Goal: Use online tool/utility: Utilize a website feature to perform a specific function

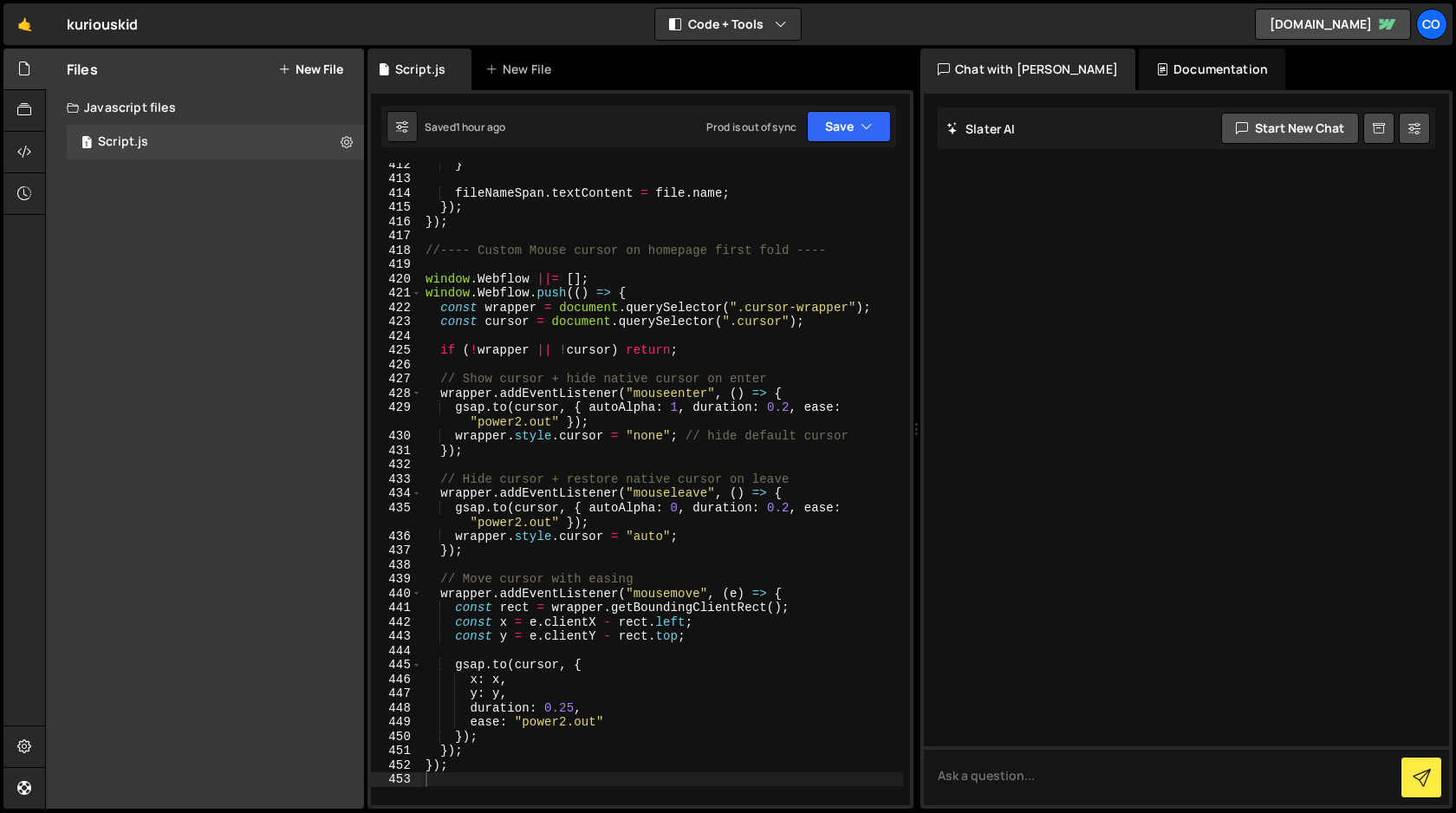
scroll to position [6197, 0]
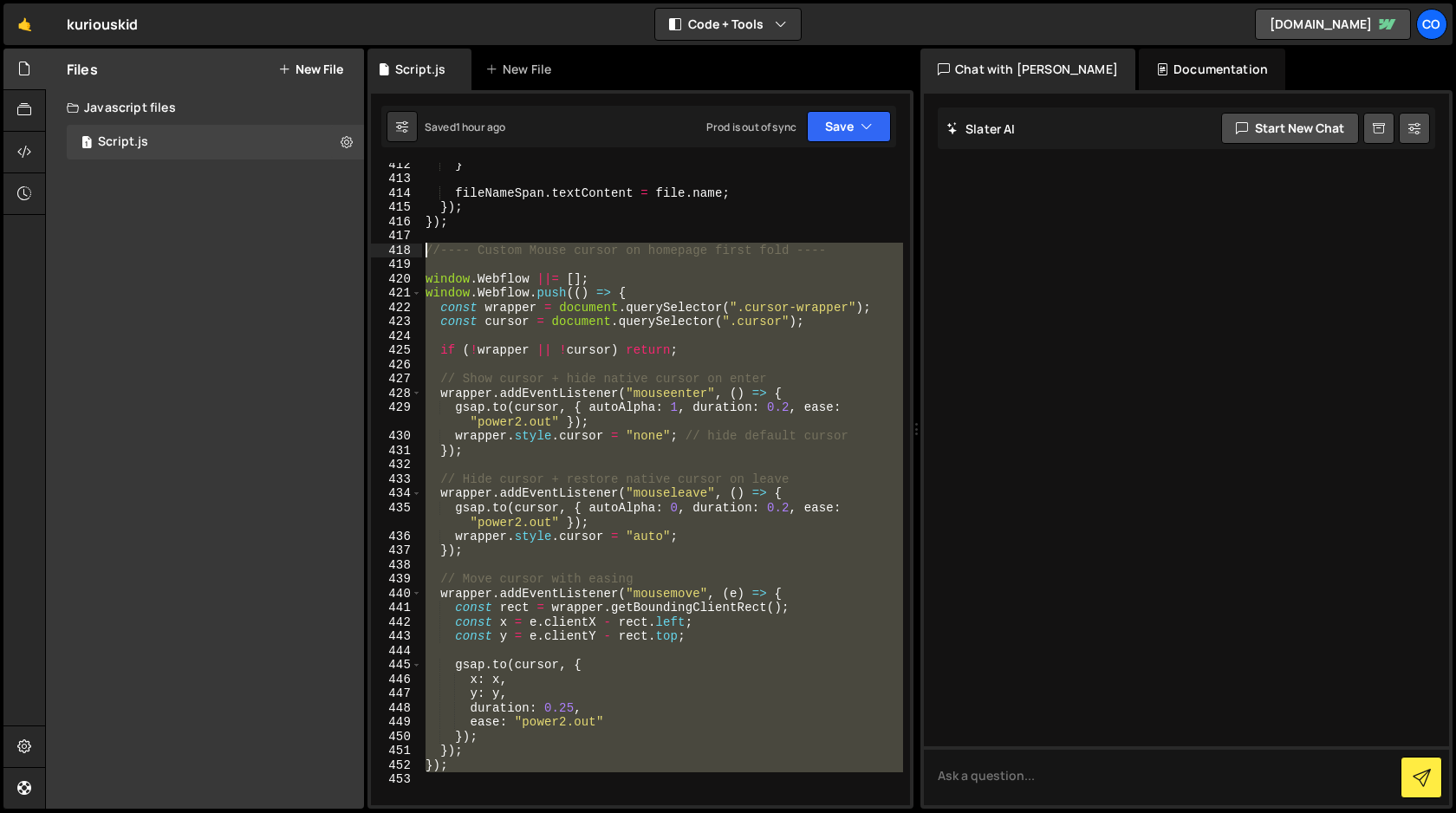
drag, startPoint x: 438, startPoint y: 779, endPoint x: 402, endPoint y: 255, distance: 525.2
click at [402, 255] on div "412 413 414 415 416 417 418 419 420 421 422 423 424 425 426 427 428 429 430 431…" at bounding box center [640, 484] width 539 height 643
type textarea "//---- Custom Mouse cursor on homepage first fold ----"
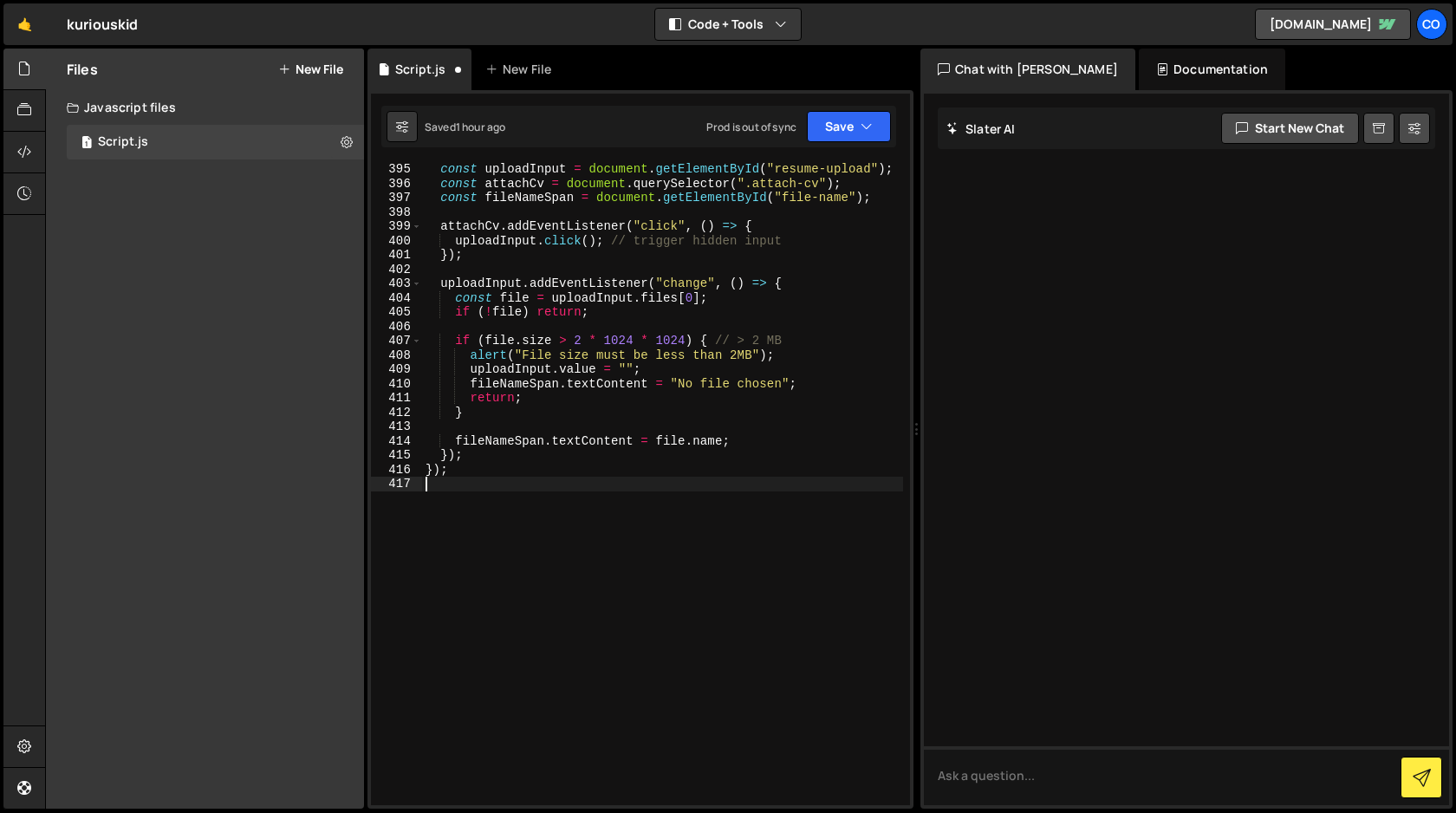
scroll to position [5950, 0]
click at [835, 120] on button "Save" at bounding box center [849, 126] width 84 height 31
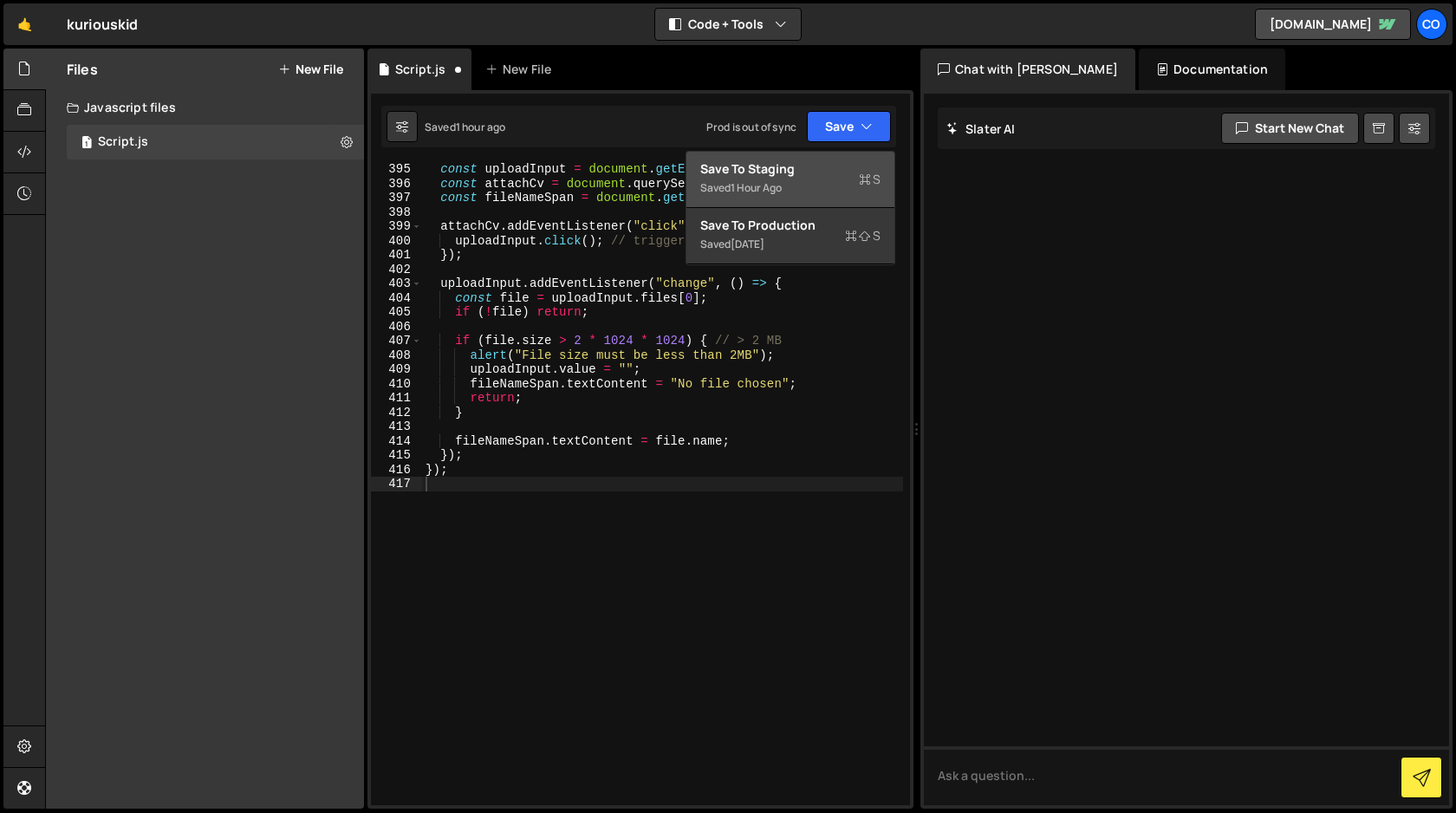
click at [832, 169] on div "Save to Staging S" at bounding box center [790, 169] width 180 height 18
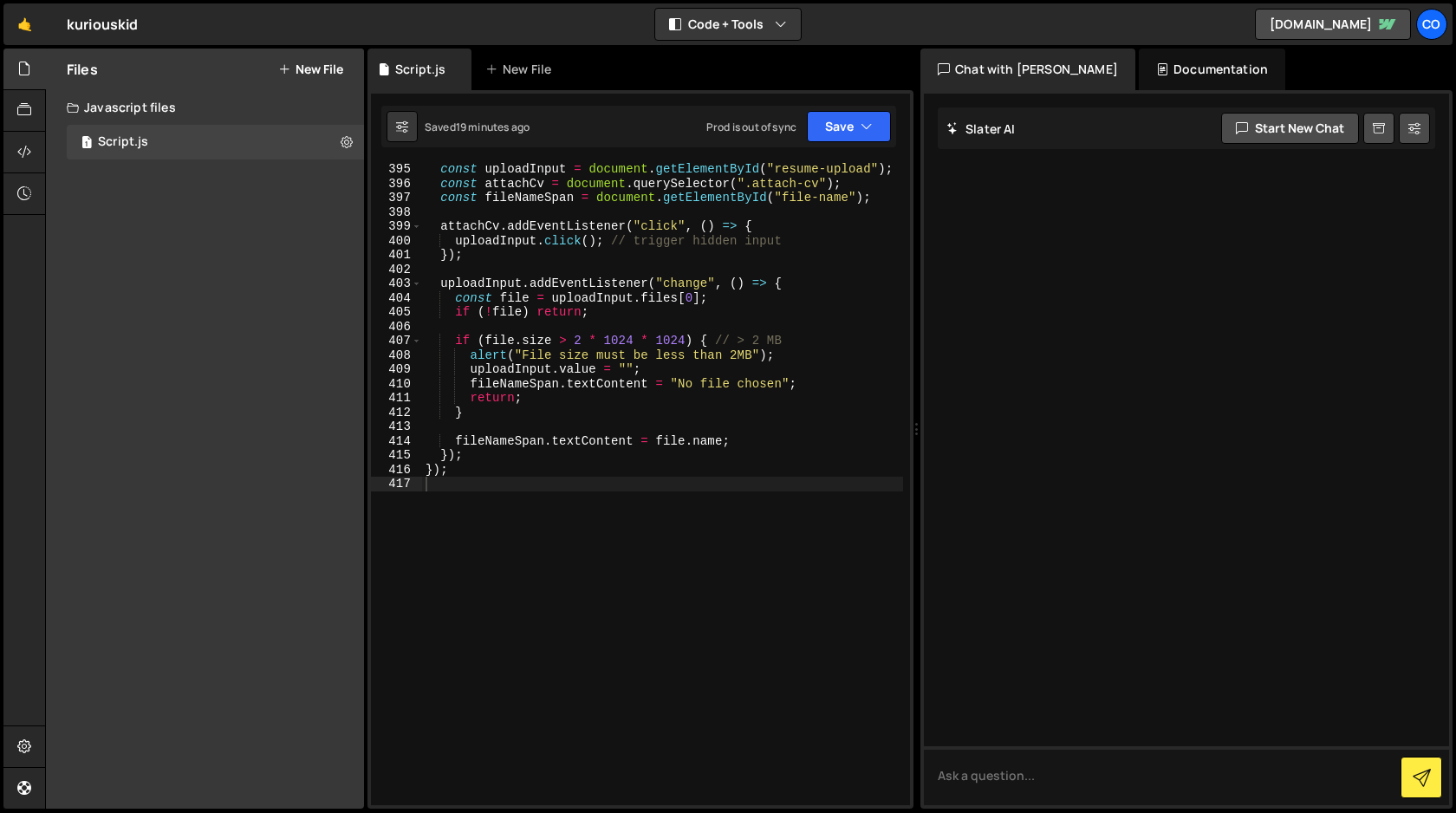
click at [749, 515] on div "const uploadInput = document . getElementById ( "resume-upload" ) ; const attac…" at bounding box center [662, 497] width 481 height 671
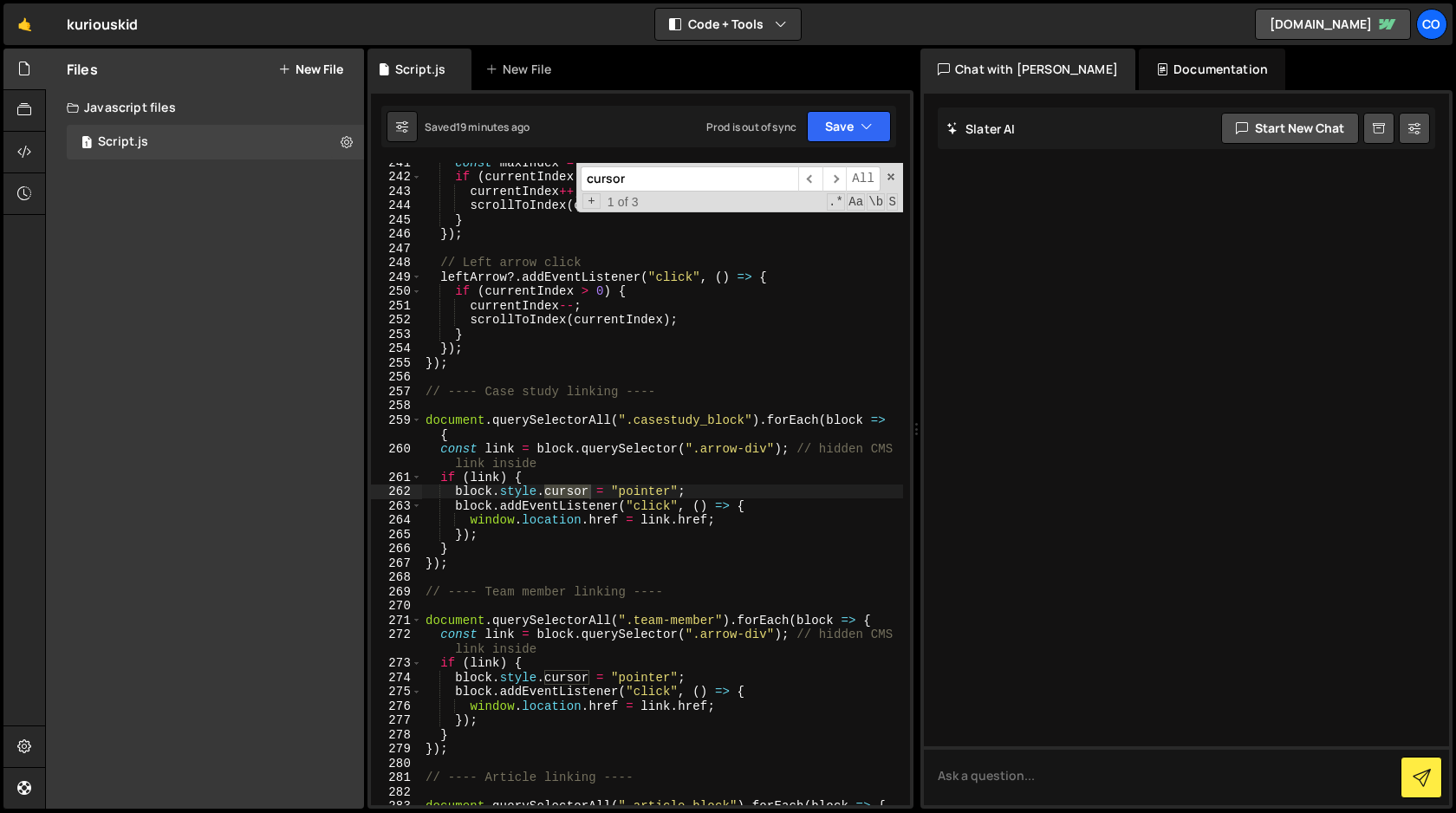
scroll to position [3625, 0]
type input "cursor"
click at [836, 184] on span "​" at bounding box center [834, 179] width 24 height 25
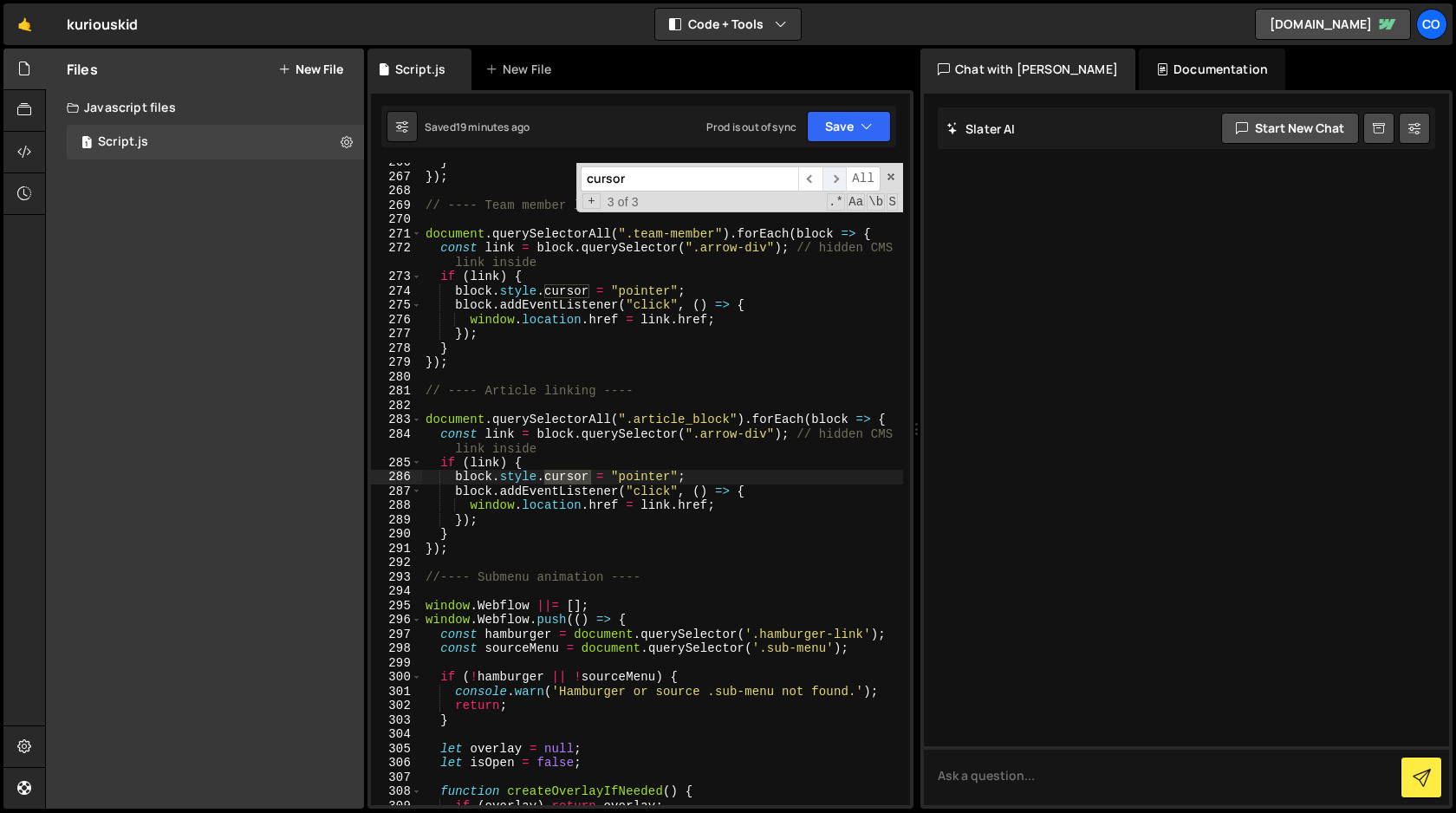
click at [836, 184] on span "​" at bounding box center [834, 179] width 24 height 25
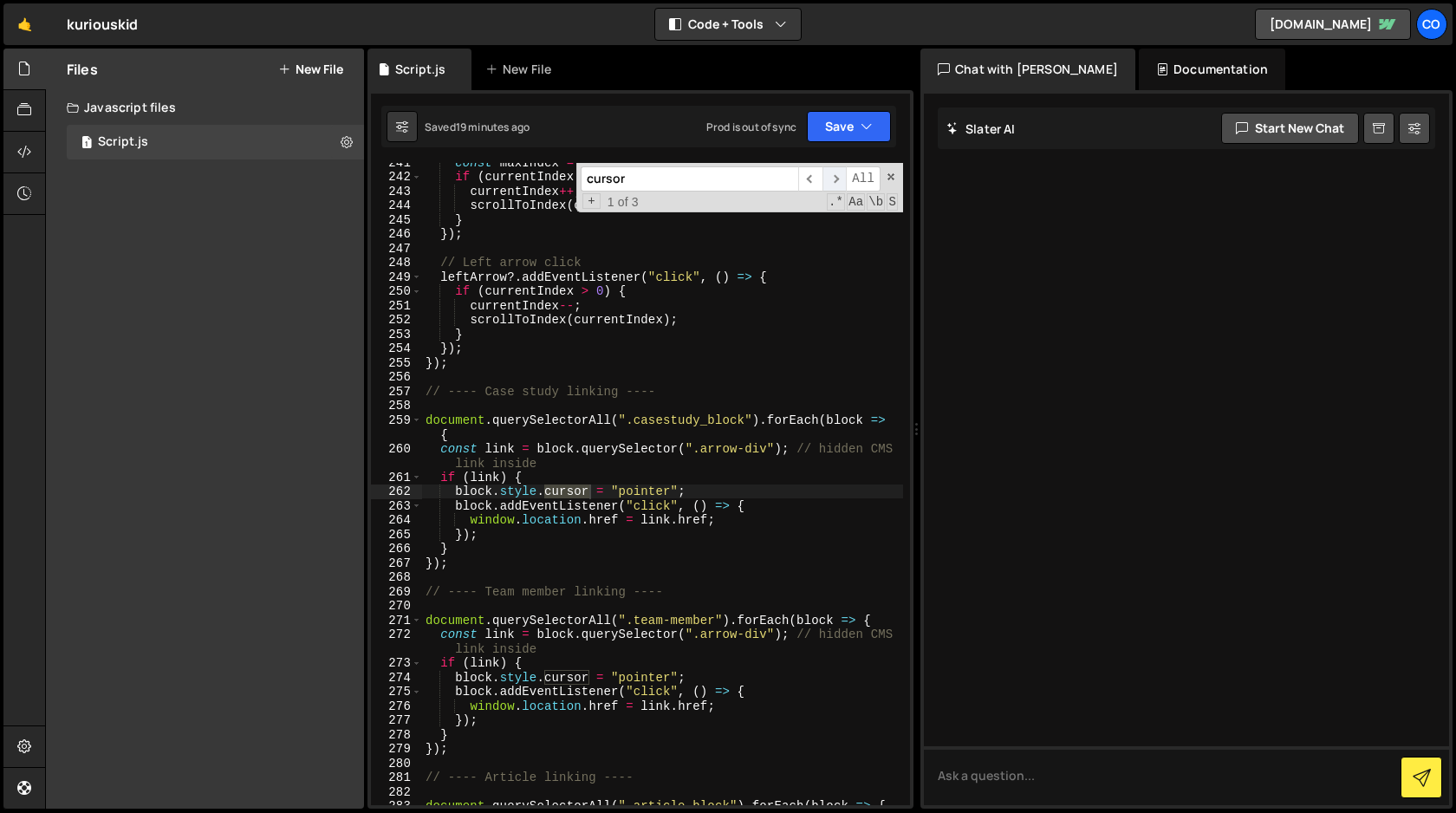
click at [836, 184] on span "​" at bounding box center [834, 179] width 24 height 25
click at [887, 176] on span at bounding box center [890, 176] width 12 height 12
type textarea "block.style.cursor = "pointer";"
